Goal: Find specific page/section

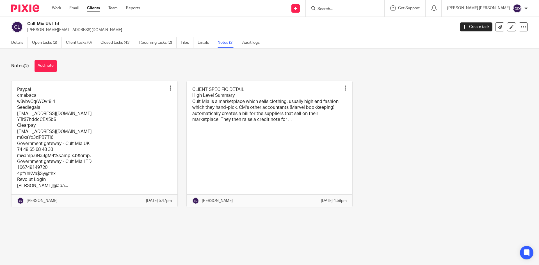
click at [345, 9] on input "Search" at bounding box center [342, 9] width 51 height 5
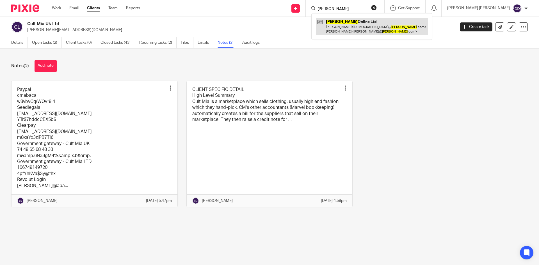
type input "medino"
click at [353, 23] on link at bounding box center [372, 26] width 112 height 17
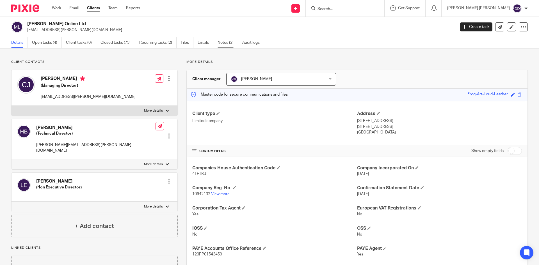
click at [223, 42] on link "Notes (2)" at bounding box center [227, 42] width 20 height 11
